Goal: Information Seeking & Learning: Learn about a topic

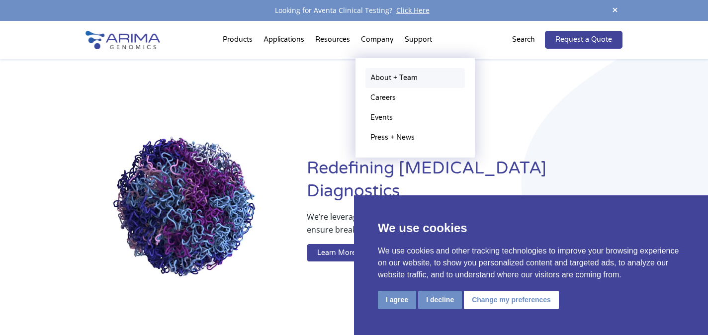
click at [385, 77] on link "About + Team" at bounding box center [414, 78] width 99 height 20
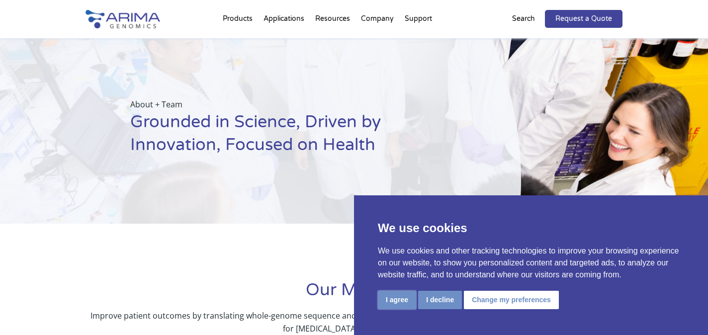
click at [409, 291] on button "I agree" at bounding box center [397, 300] width 38 height 18
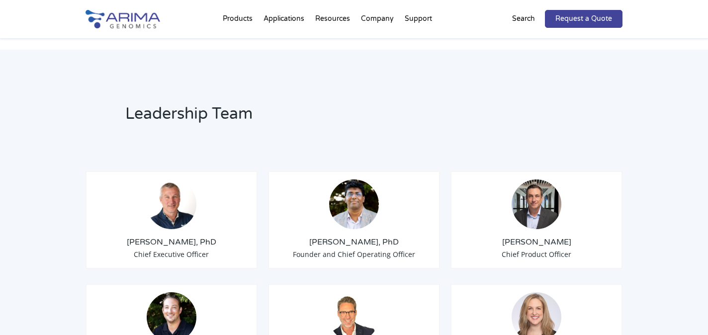
scroll to position [680, 0]
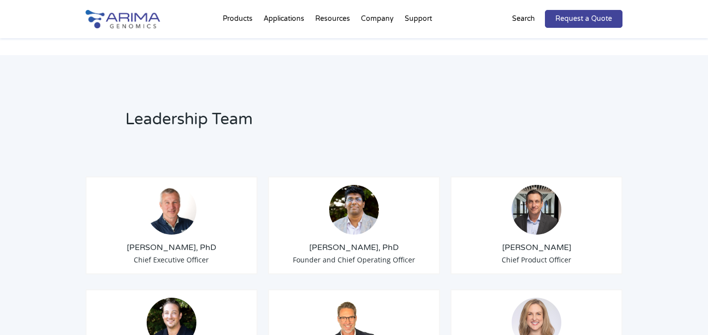
click at [169, 255] on span "Chief Executive Officer" at bounding box center [171, 259] width 75 height 9
click at [169, 242] on h3 "[PERSON_NAME], PhD" at bounding box center [171, 247] width 155 height 11
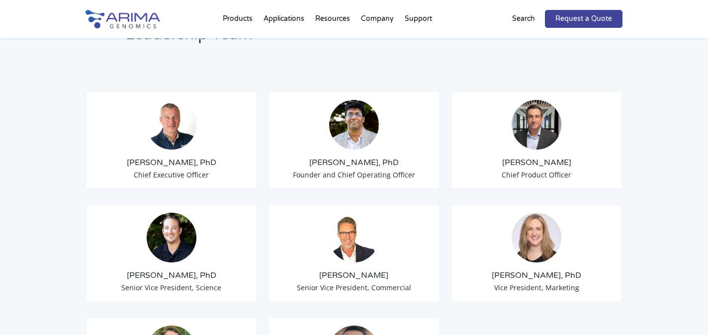
scroll to position [767, 0]
